Goal: Transaction & Acquisition: Purchase product/service

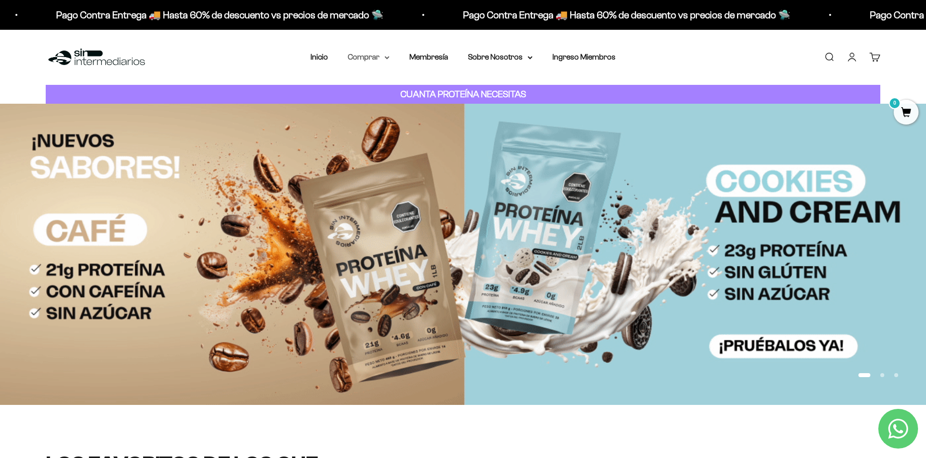
click at [377, 62] on summary "Comprar" at bounding box center [369, 57] width 42 height 13
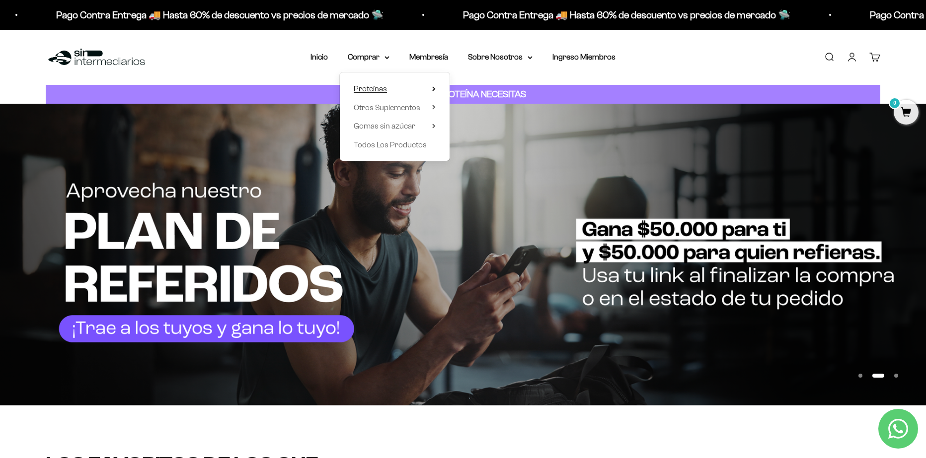
click at [401, 87] on summary "Proteínas" at bounding box center [395, 88] width 82 height 13
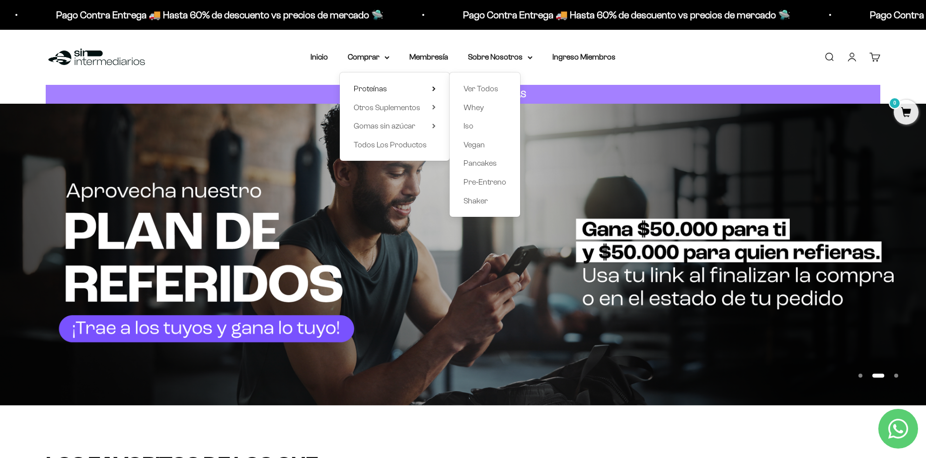
click at [399, 119] on div "Proteínas Ver Todos Whey Iso Vegan Shaker" at bounding box center [395, 117] width 110 height 88
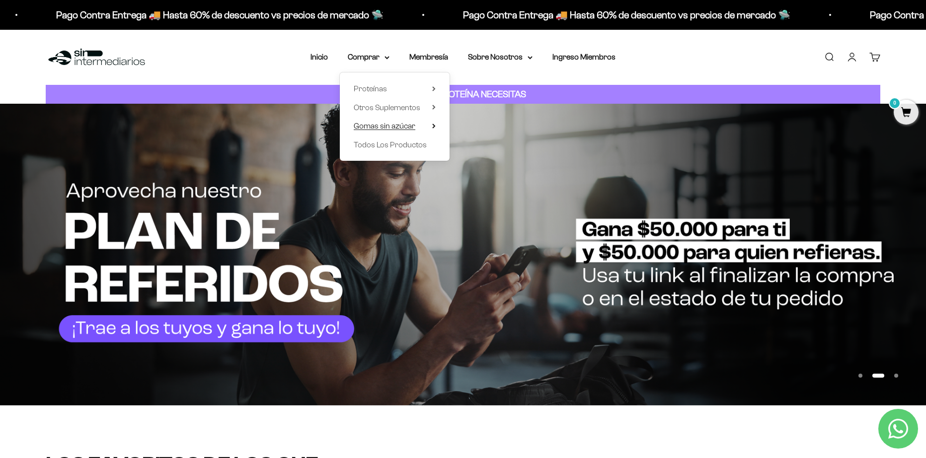
click at [412, 125] on span "Gomas sin azúcar" at bounding box center [385, 126] width 62 height 8
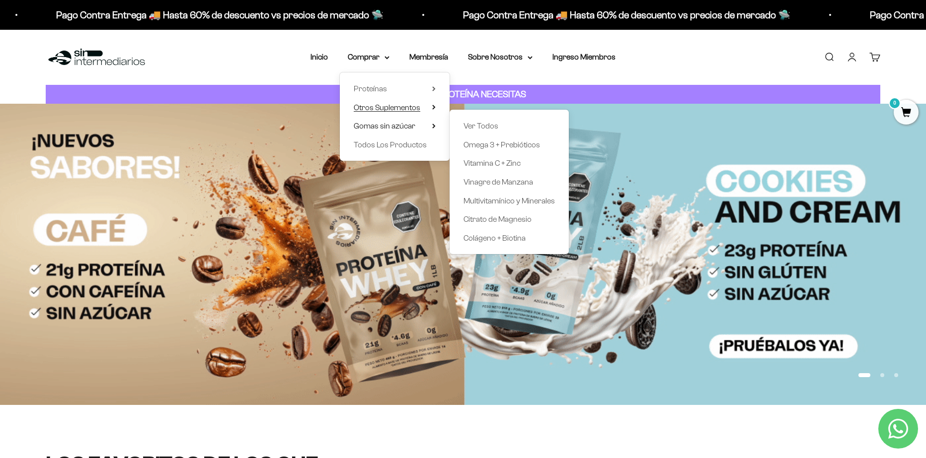
click at [400, 110] on span "Otros Suplementos" at bounding box center [387, 107] width 67 height 8
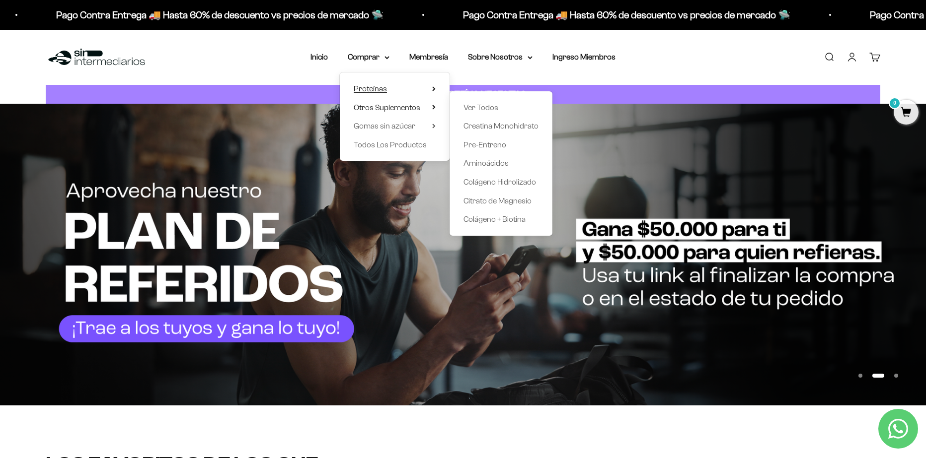
click at [412, 82] on summary "Proteínas" at bounding box center [395, 88] width 82 height 13
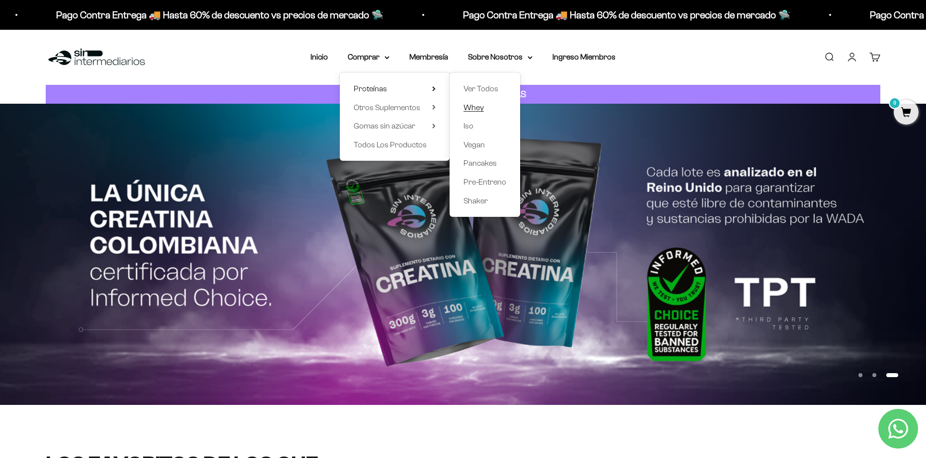
click at [474, 107] on span "Whey" at bounding box center [473, 107] width 20 height 8
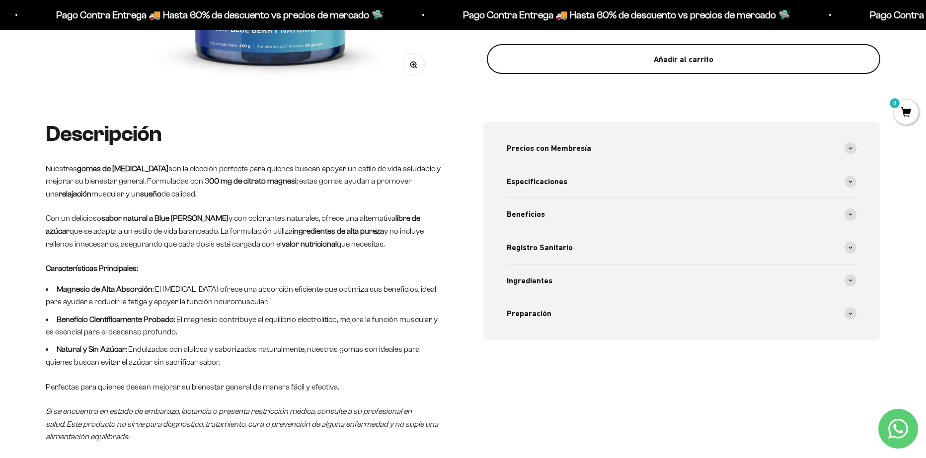
scroll to position [397, 0]
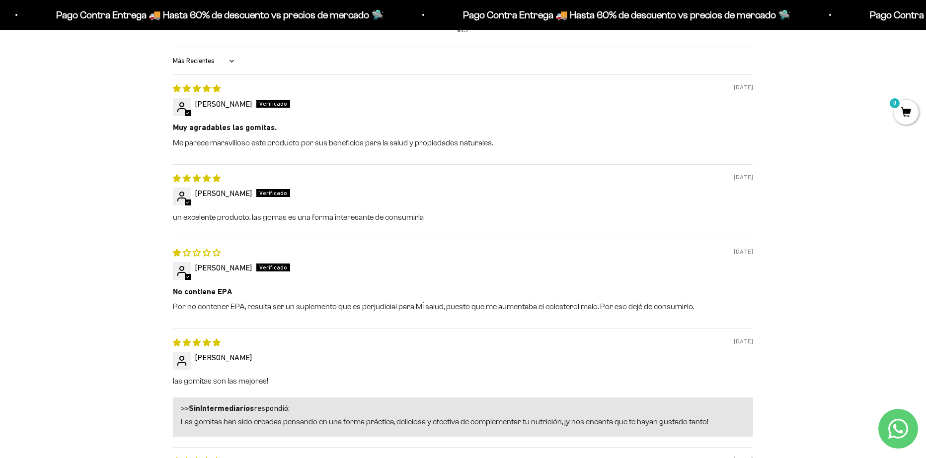
scroll to position [944, 0]
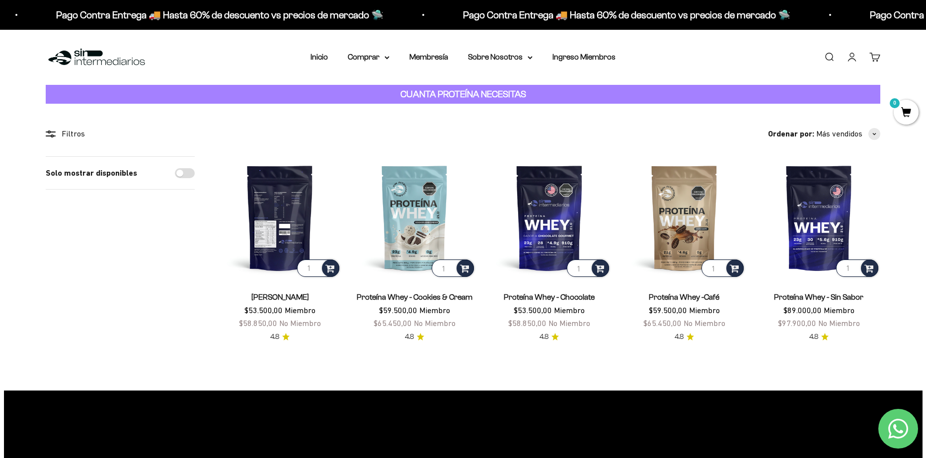
click at [295, 196] on img at bounding box center [280, 217] width 123 height 123
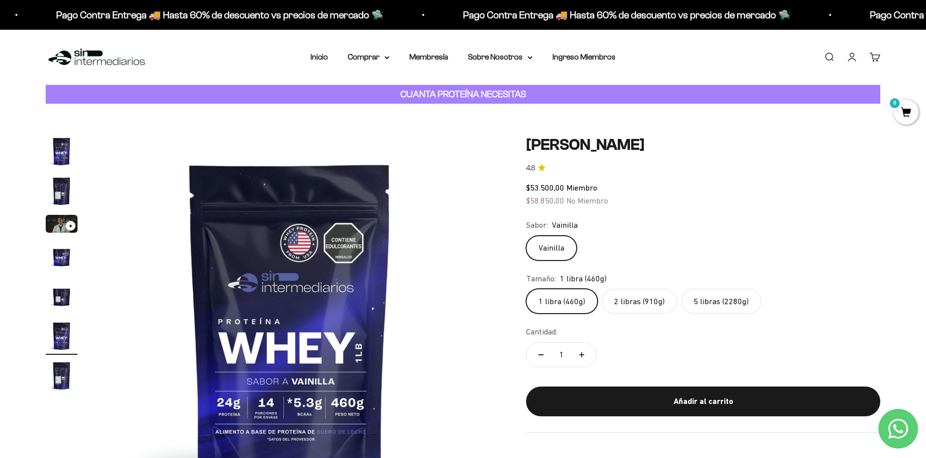
click at [57, 258] on img "Ir al artículo 4" at bounding box center [62, 257] width 32 height 32
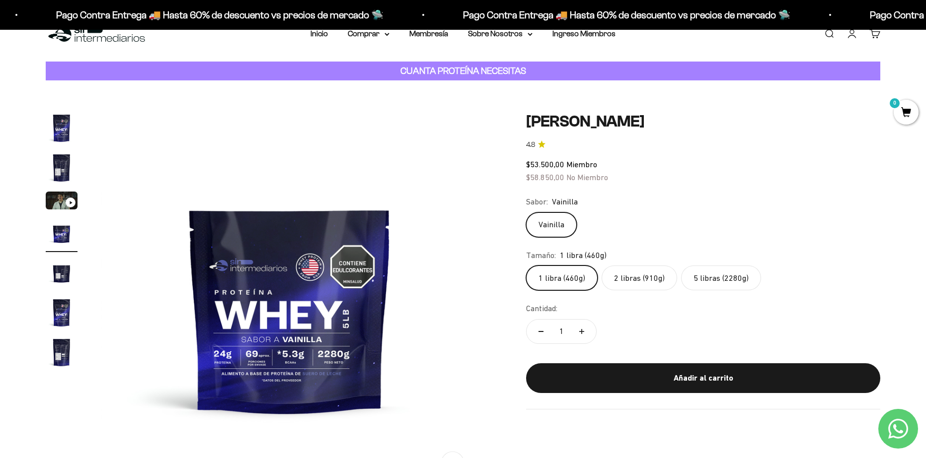
scroll to position [50, 0]
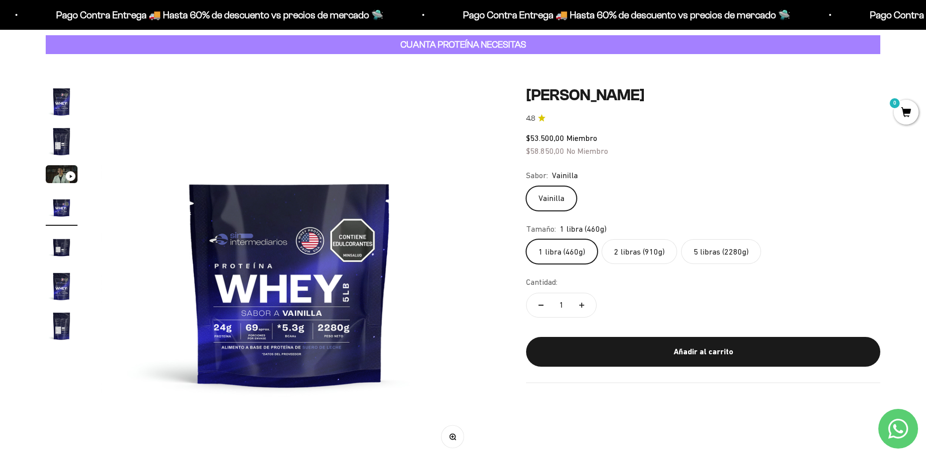
click at [715, 253] on label "5 libras (2280g)" at bounding box center [721, 251] width 80 height 25
click at [526, 239] on input "5 libras (2280g)" at bounding box center [525, 239] width 0 height 0
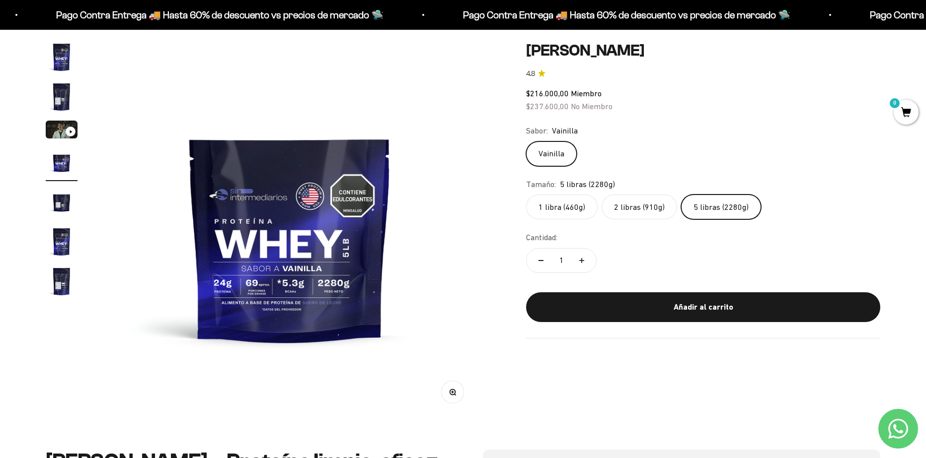
click at [659, 241] on safe-sticky "Proteína Whey - Vainilla 4.8 $216.000,00 Miembro $237.600,00 No Miembro Calidad…" at bounding box center [703, 189] width 354 height 297
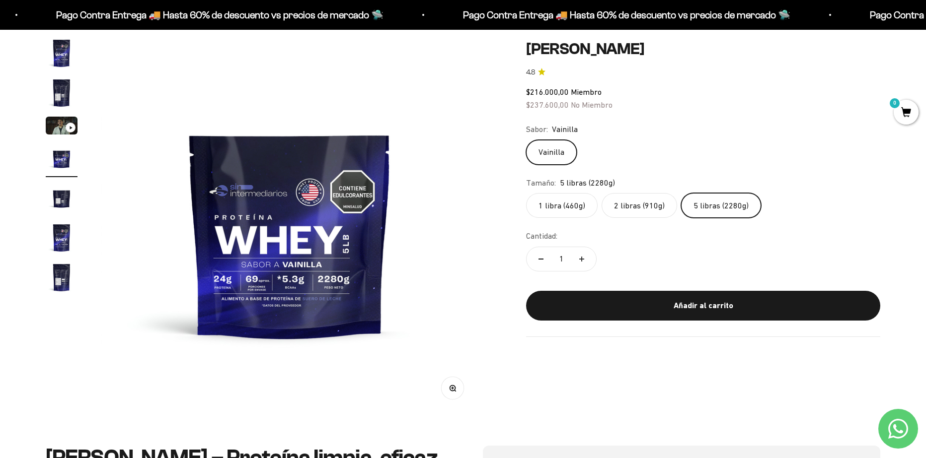
scroll to position [99, 0]
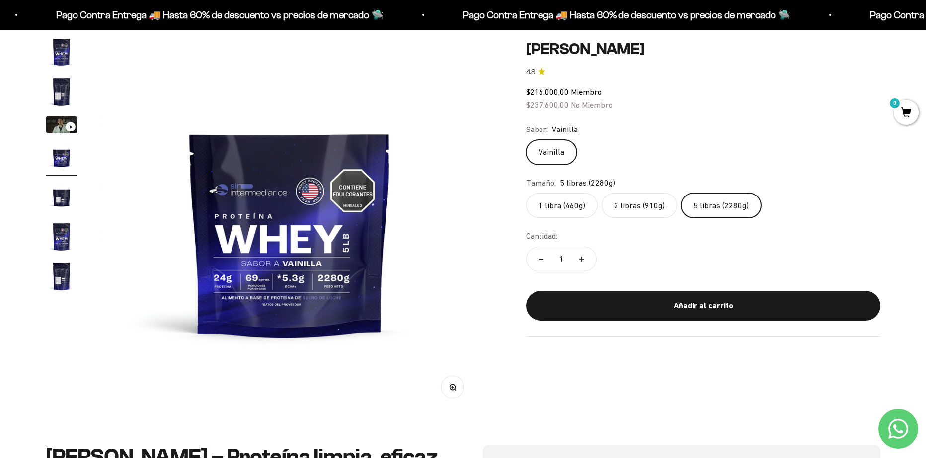
click at [582, 204] on label "1 libra (460g)" at bounding box center [562, 205] width 72 height 25
click at [526, 193] on input "1 libra (460g)" at bounding box center [525, 193] width 0 height 0
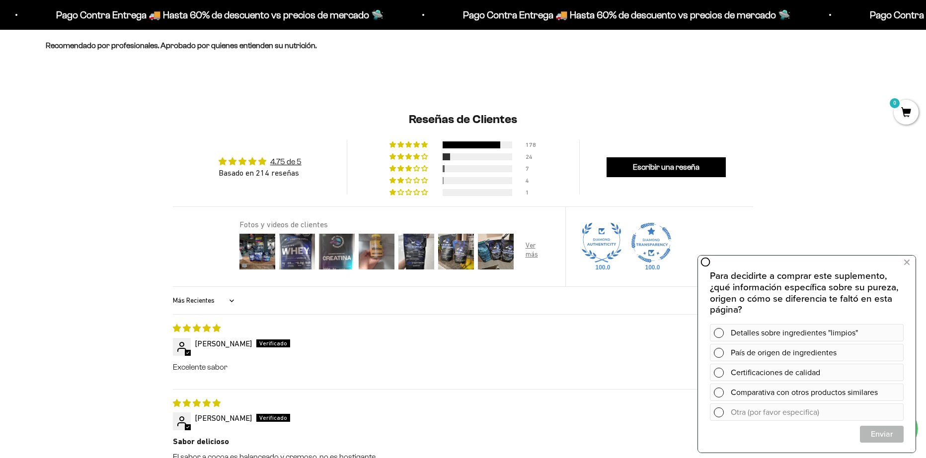
scroll to position [993, 0]
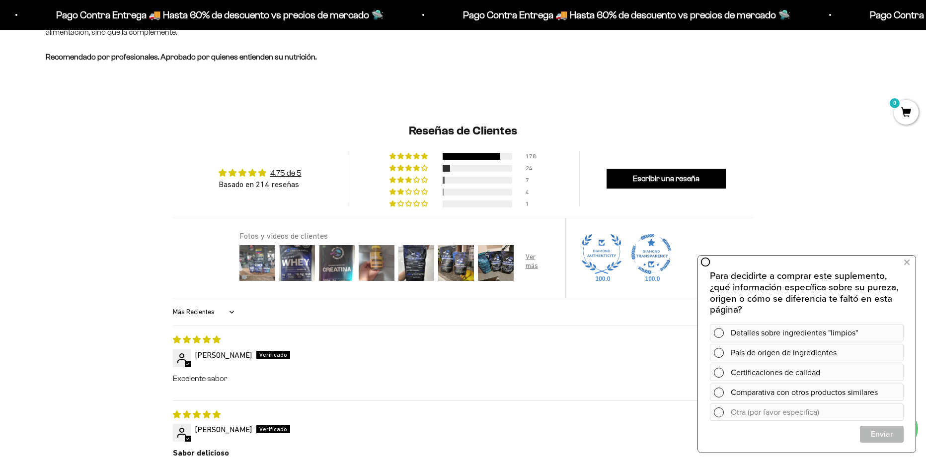
click at [256, 263] on img at bounding box center [257, 263] width 40 height 40
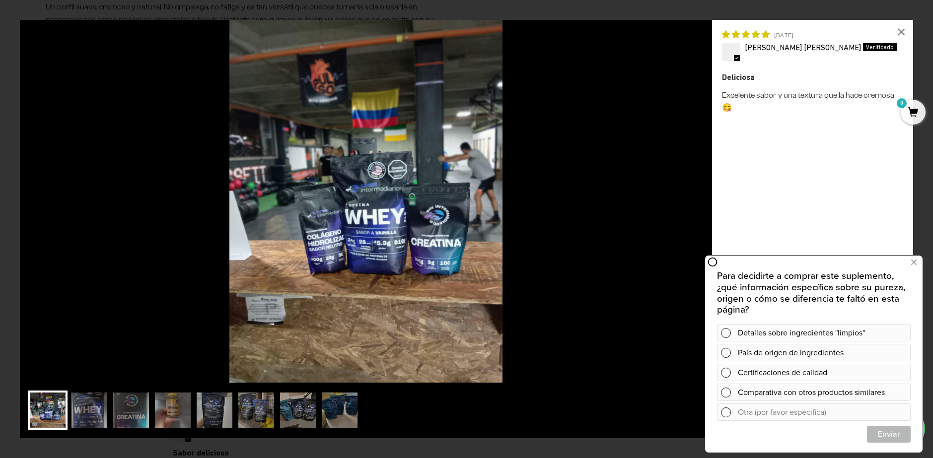
click at [649, 221] on img at bounding box center [366, 201] width 692 height 363
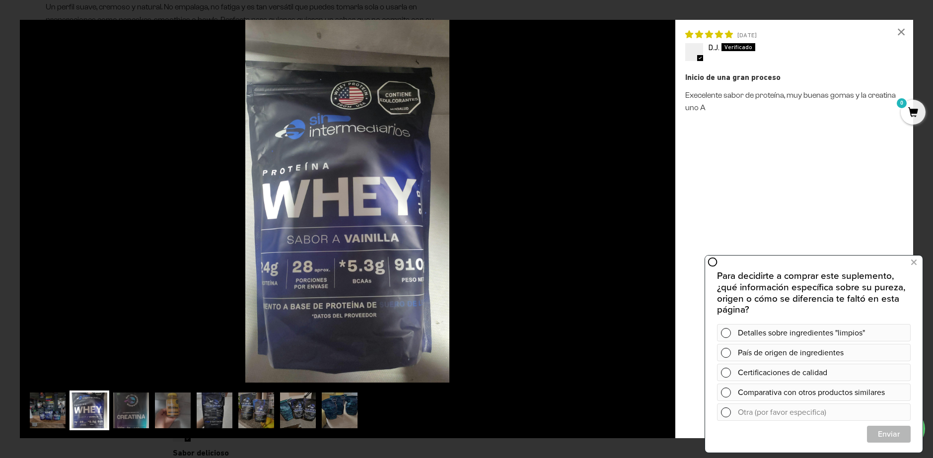
click at [618, 212] on img at bounding box center [348, 201] width 656 height 363
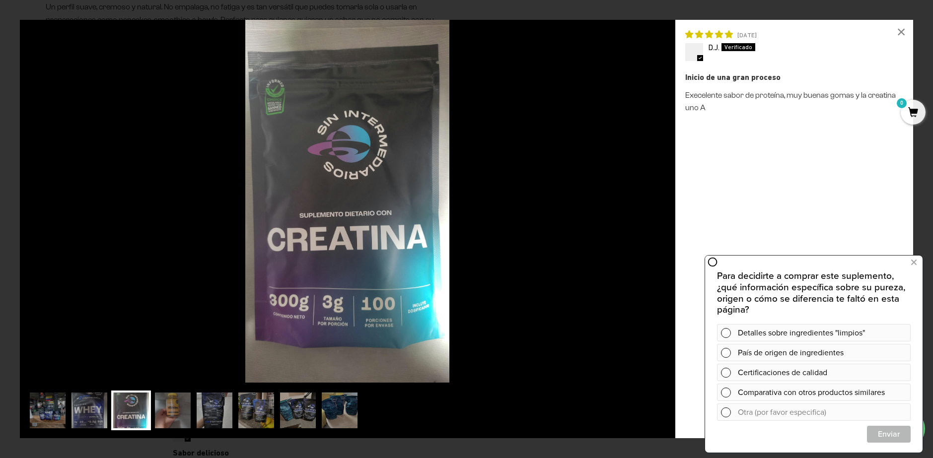
click at [618, 212] on img at bounding box center [348, 201] width 656 height 363
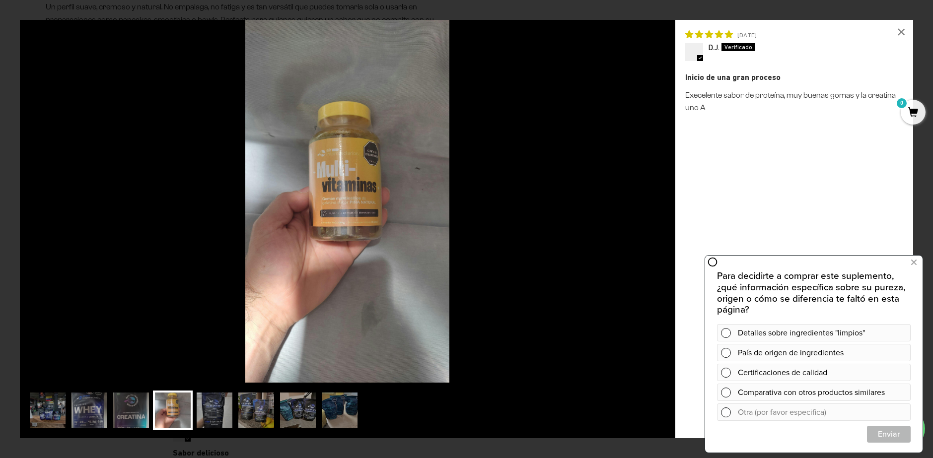
click at [614, 211] on img at bounding box center [348, 201] width 656 height 363
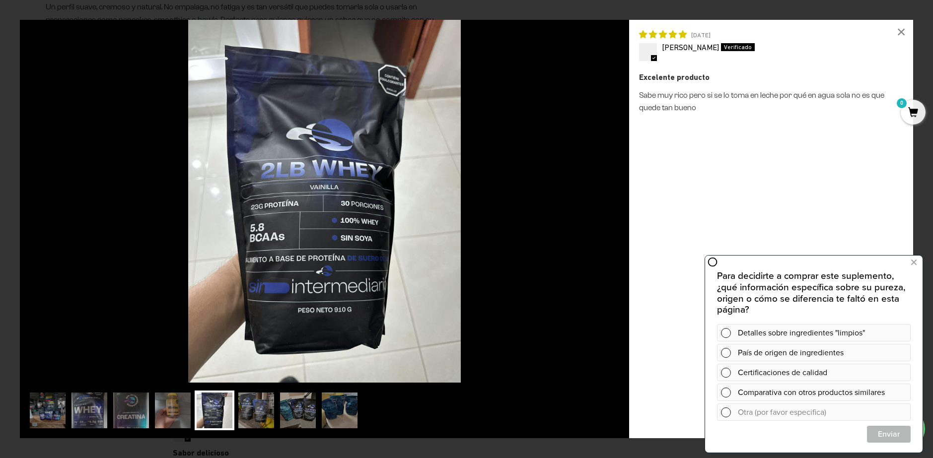
click at [612, 211] on img at bounding box center [324, 201] width 609 height 363
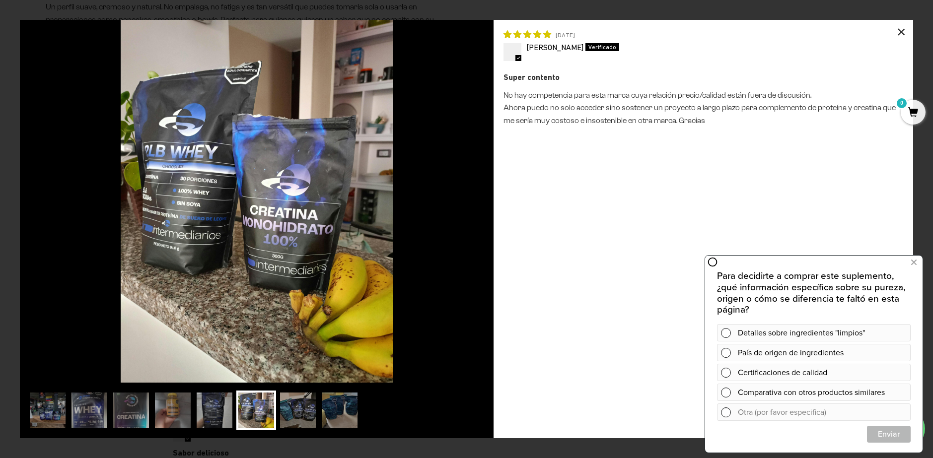
click at [899, 35] on div "×" at bounding box center [901, 32] width 24 height 24
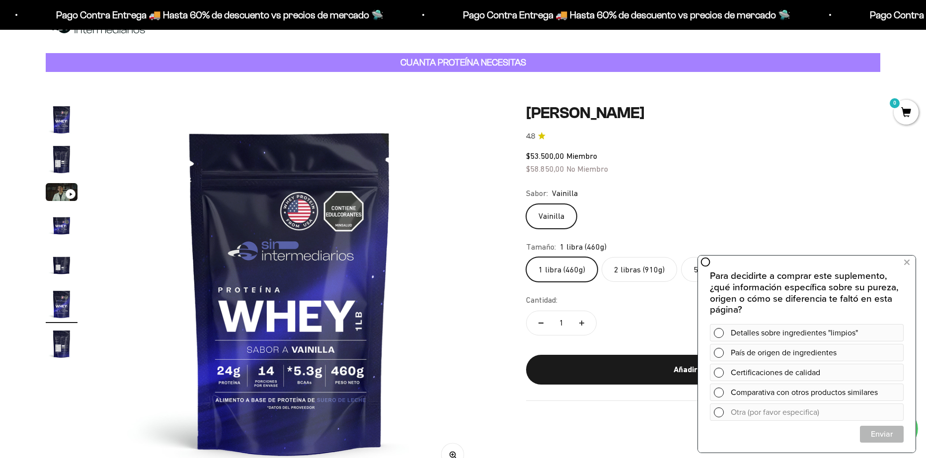
scroll to position [0, 0]
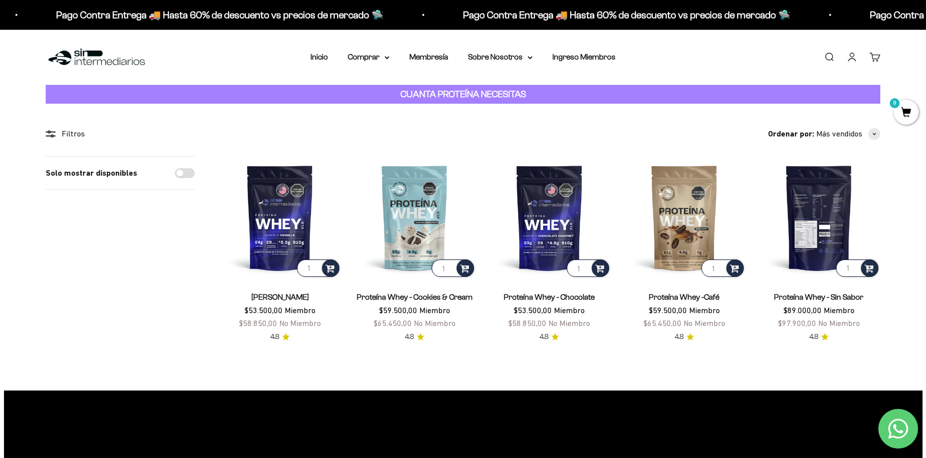
click at [828, 222] on img at bounding box center [818, 217] width 123 height 123
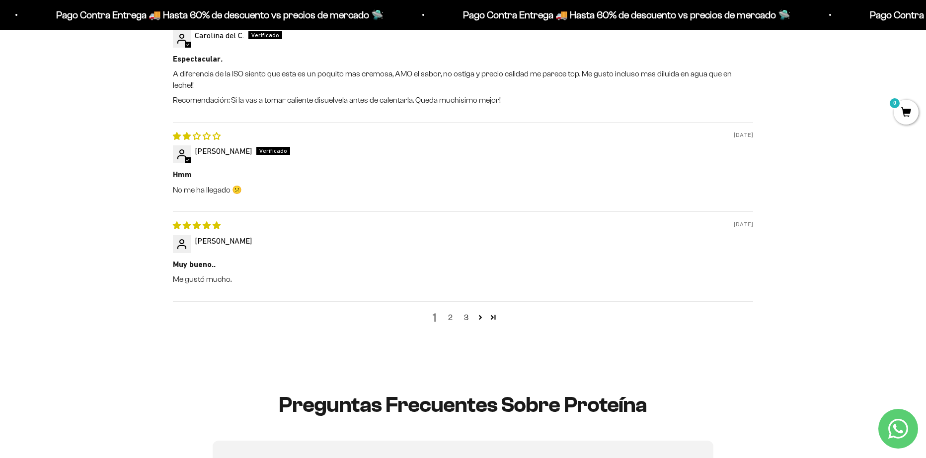
scroll to position [1539, 0]
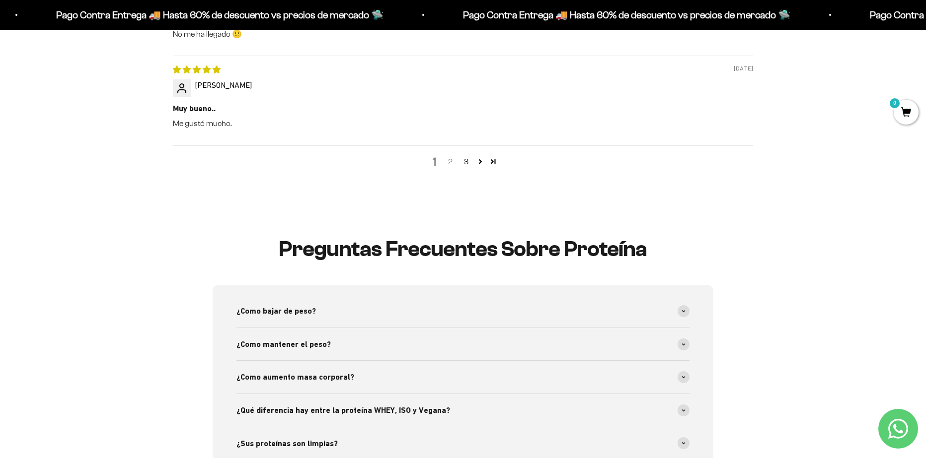
click at [451, 156] on link "2" at bounding box center [450, 162] width 16 height 12
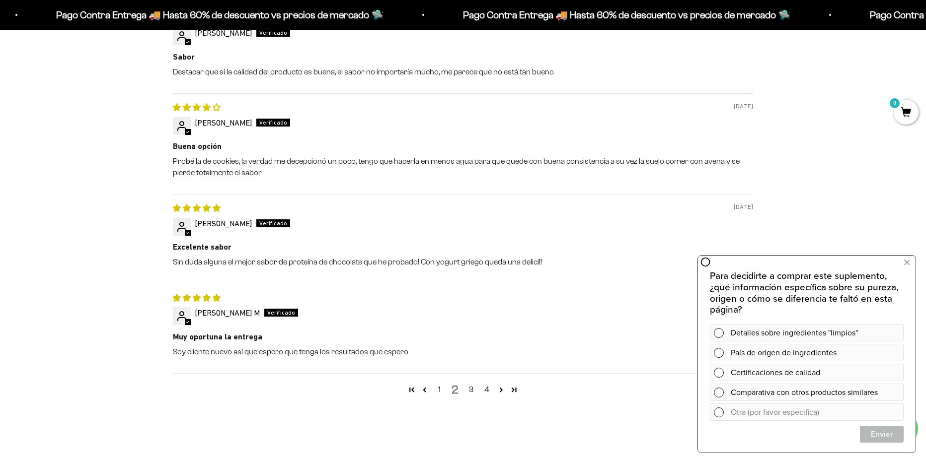
scroll to position [1324, 0]
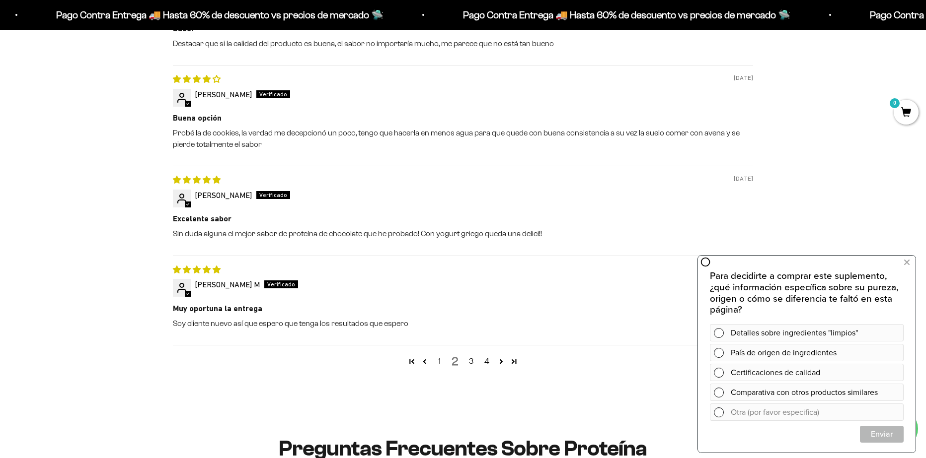
click at [462, 361] on div "1 2 3 4" at bounding box center [463, 361] width 580 height 32
click at [471, 365] on link "3" at bounding box center [471, 362] width 16 height 12
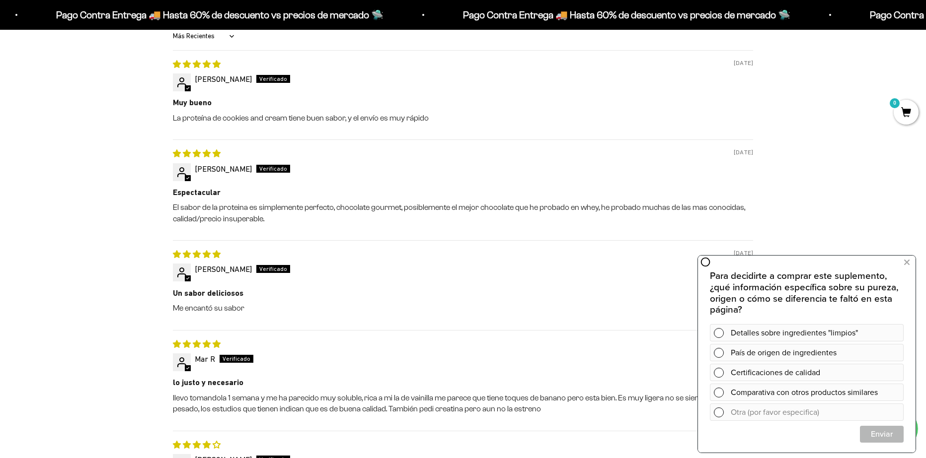
scroll to position [0, 0]
